Goal: Entertainment & Leisure: Consume media (video, audio)

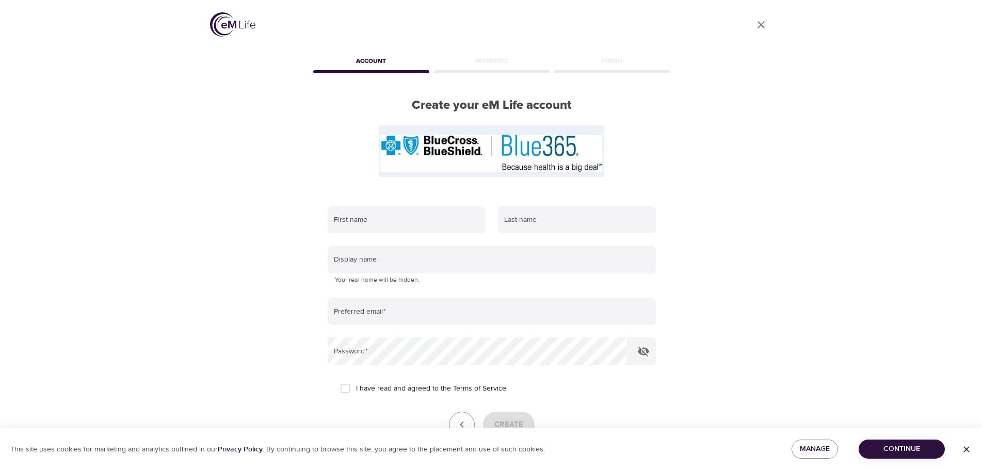
click at [234, 22] on img at bounding box center [232, 24] width 45 height 24
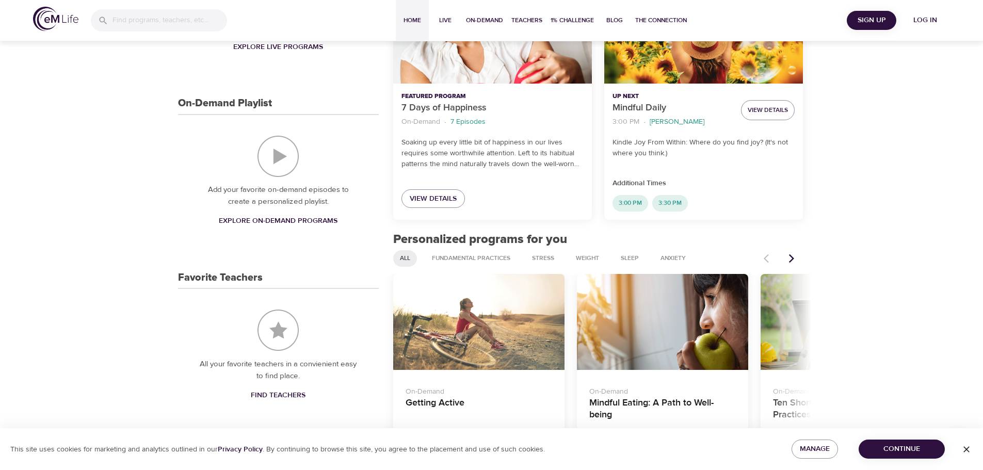
scroll to position [258, 0]
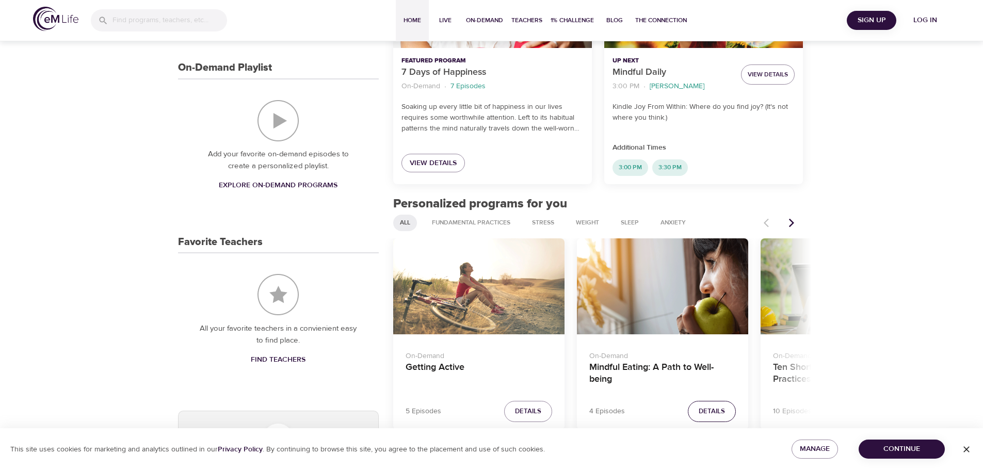
click at [724, 409] on span "Details" at bounding box center [712, 412] width 26 height 12
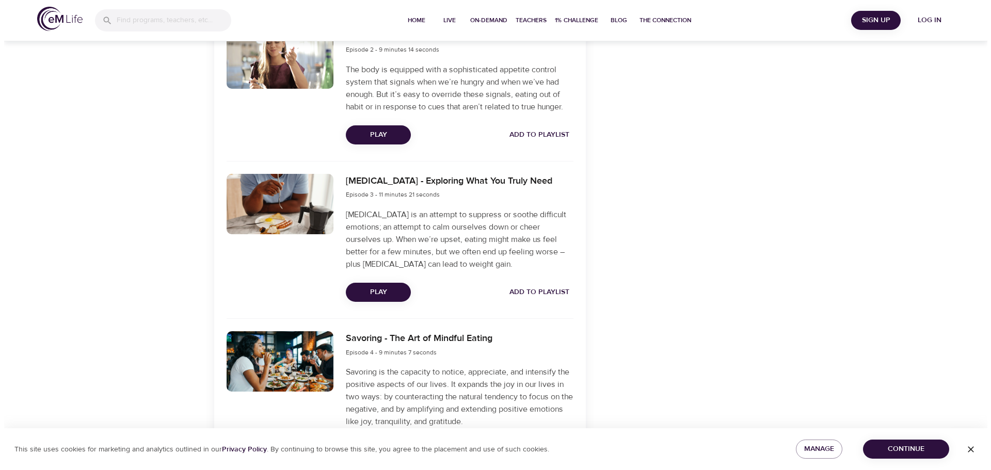
scroll to position [604, 0]
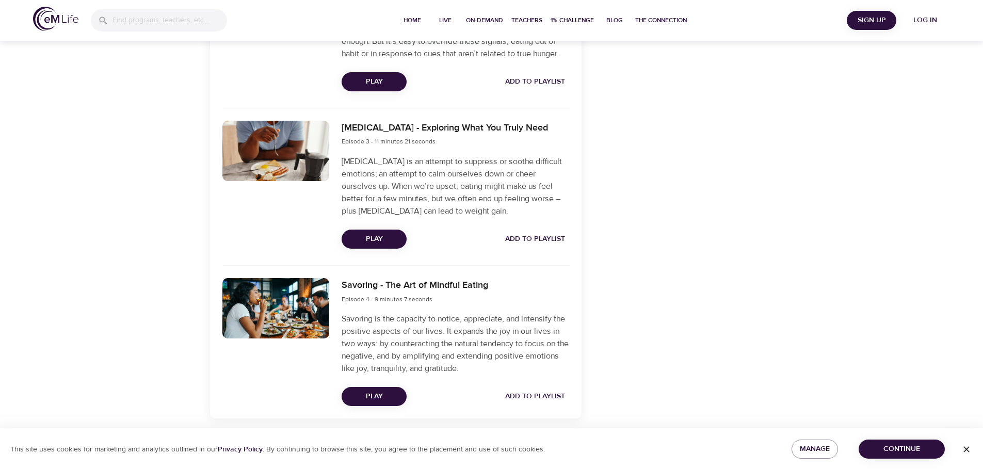
click at [388, 395] on span "Play" at bounding box center [374, 396] width 49 height 13
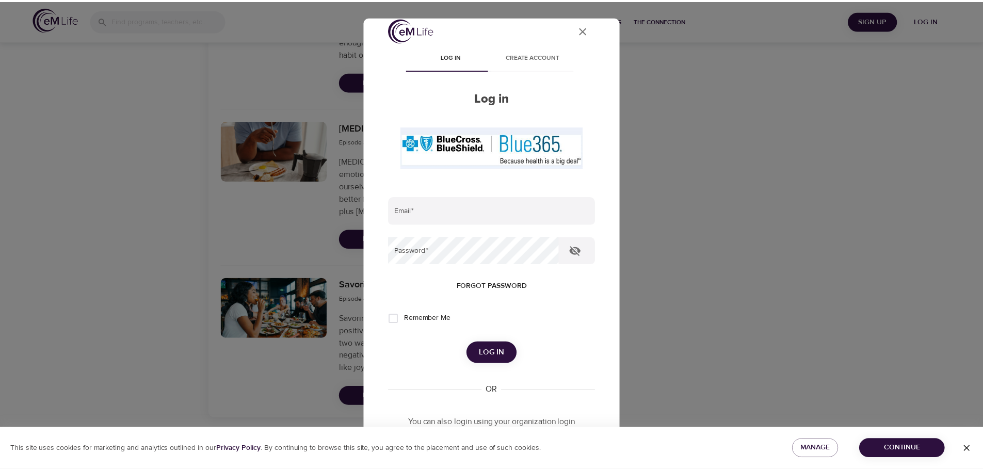
scroll to position [0, 0]
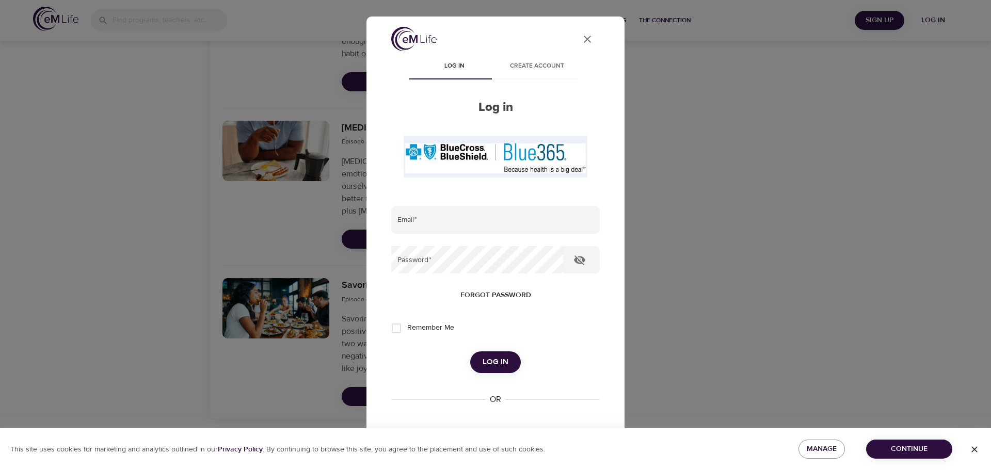
click at [581, 35] on icon "User Profile" at bounding box center [587, 39] width 12 height 12
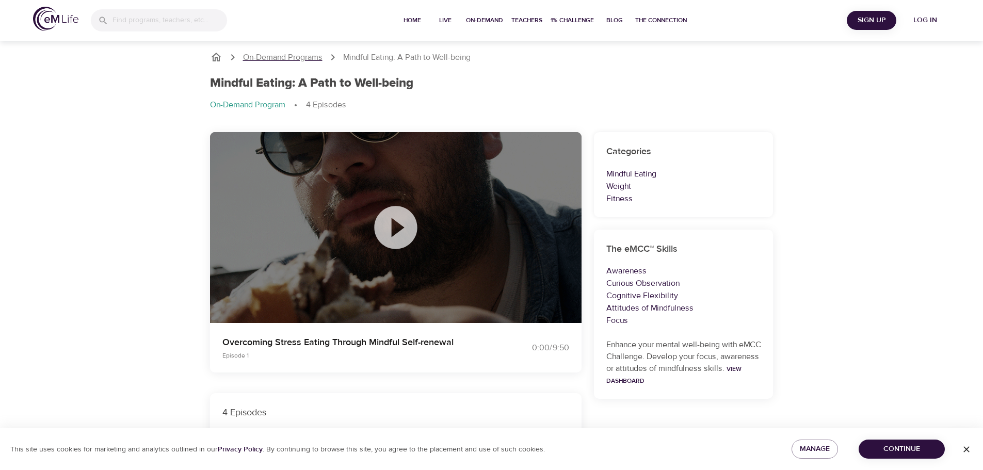
click at [289, 56] on p "On-Demand Programs" at bounding box center [282, 58] width 79 height 12
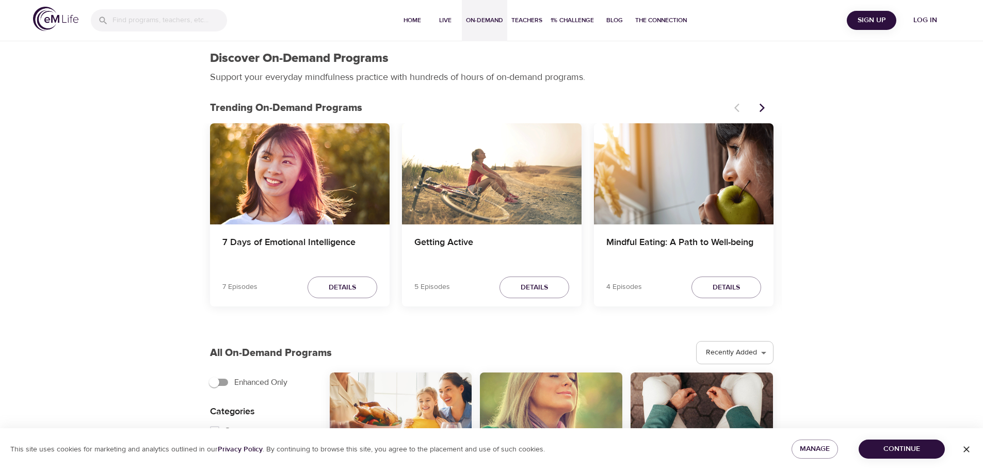
select select "recent"
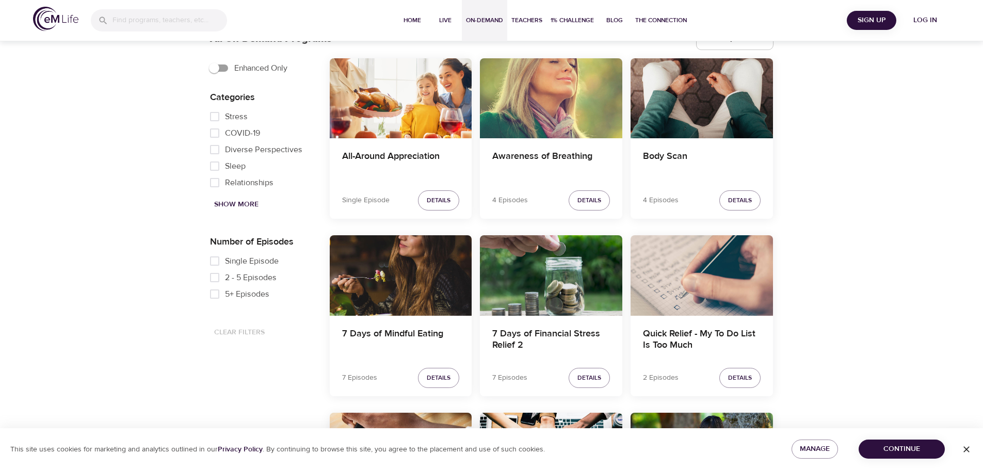
scroll to position [413, 0]
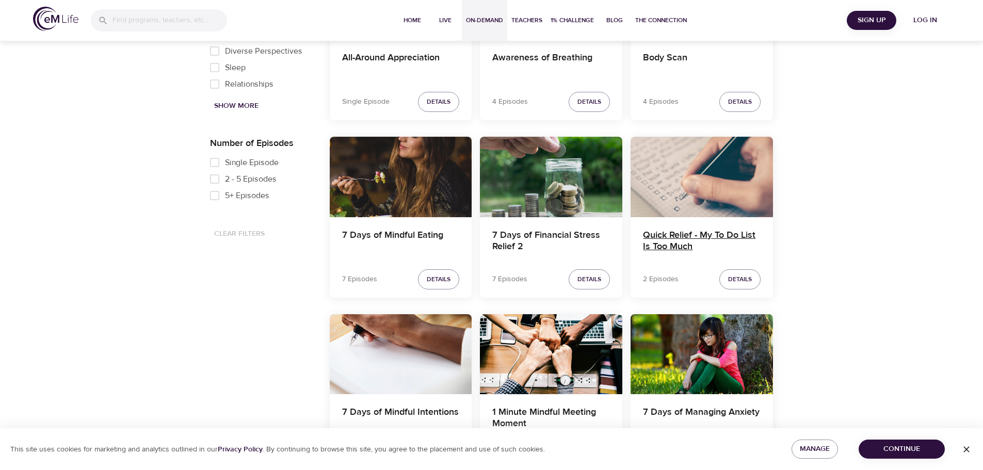
click at [707, 237] on h4 "Quick Relief - My To Do List Is Too Much" at bounding box center [702, 242] width 118 height 25
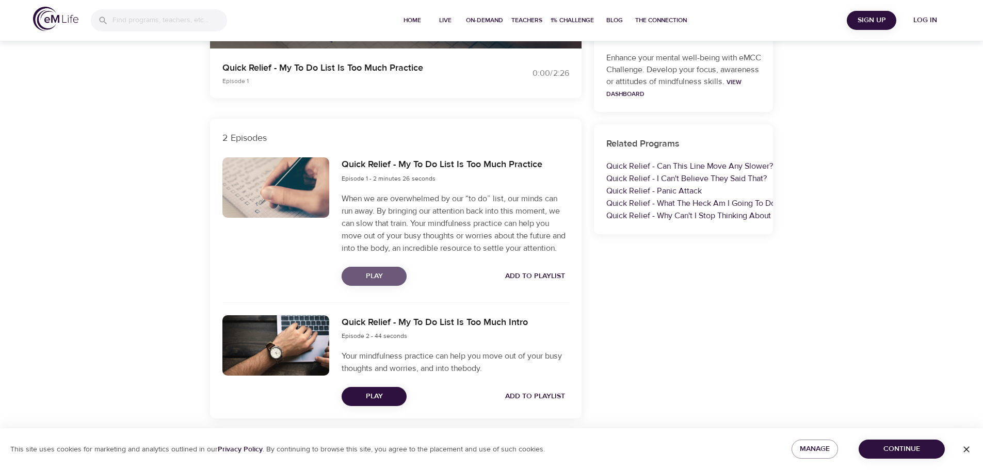
click at [358, 268] on button "Play" at bounding box center [374, 276] width 65 height 19
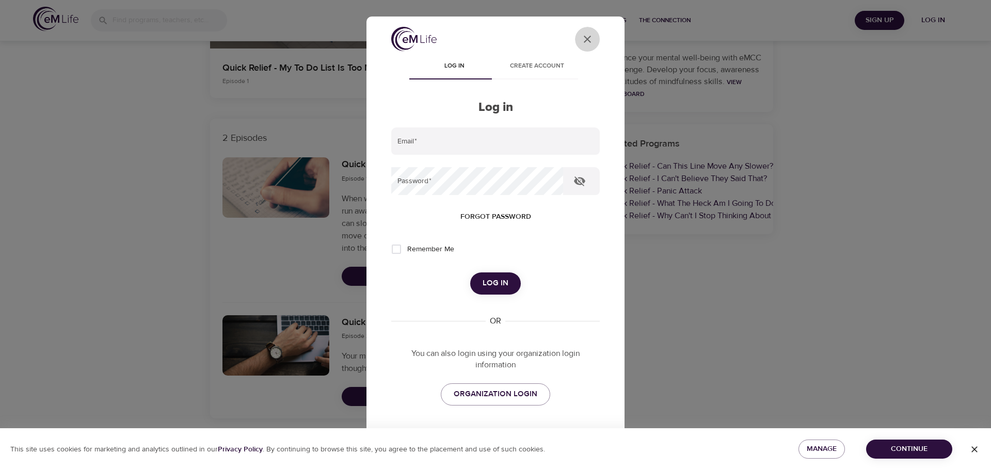
click at [582, 39] on icon "User Profile" at bounding box center [587, 39] width 12 height 12
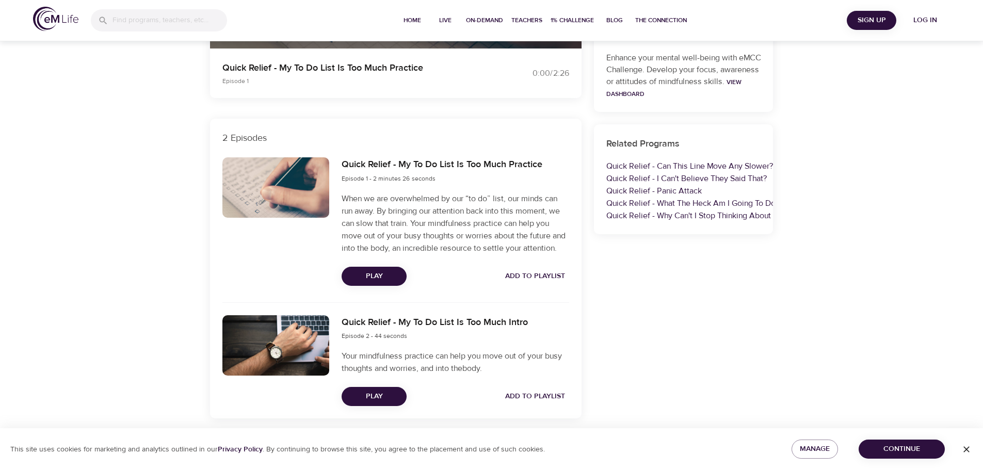
click at [389, 323] on h6 "Quick Relief - My To Do List Is Too Much Intro" at bounding box center [435, 322] width 186 height 15
drag, startPoint x: 336, startPoint y: 322, endPoint x: 540, endPoint y: 326, distance: 203.9
click at [540, 326] on div "Quick Relief - My To Do List Is Too Much Intro Episode 2 - 44 seconds Your mind…" at bounding box center [456, 360] width 240 height 103
copy h6 "Quick Relief - My To Do List Is Too Much Intro"
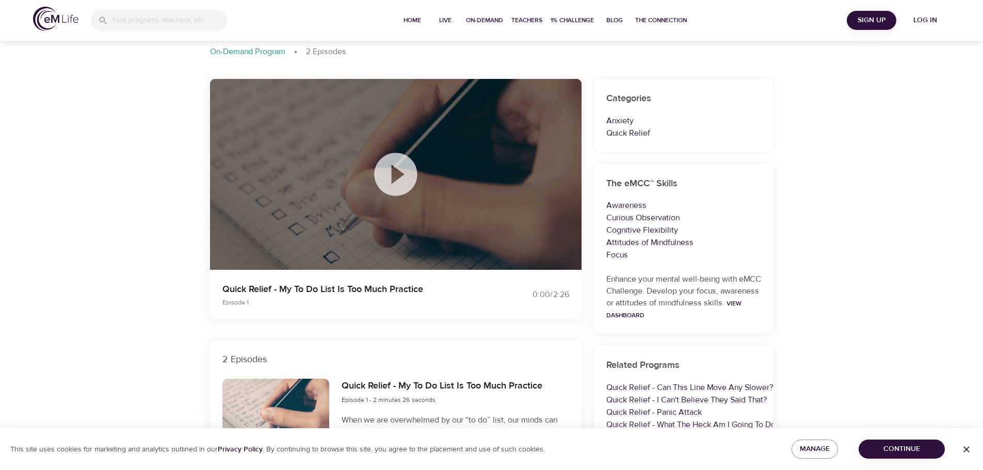
scroll to position [0, 0]
